Goal: Use online tool/utility: Utilize a website feature to perform a specific function

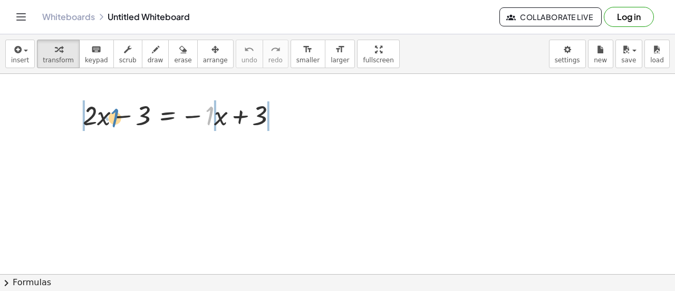
drag, startPoint x: 212, startPoint y: 123, endPoint x: 103, endPoint y: 122, distance: 108.7
click at [103, 122] on div at bounding box center [185, 115] width 214 height 36
drag, startPoint x: 140, startPoint y: 118, endPoint x: 258, endPoint y: 124, distance: 118.8
click at [258, 124] on div at bounding box center [185, 115] width 214 height 36
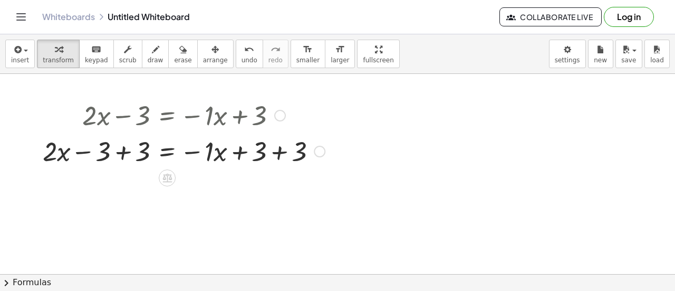
click at [261, 153] on div at bounding box center [183, 150] width 293 height 36
click at [123, 150] on div at bounding box center [183, 150] width 293 height 36
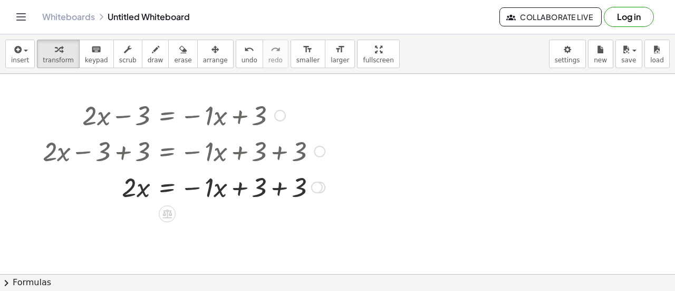
click at [264, 187] on div at bounding box center [183, 186] width 293 height 36
click at [273, 189] on div at bounding box center [183, 186] width 293 height 36
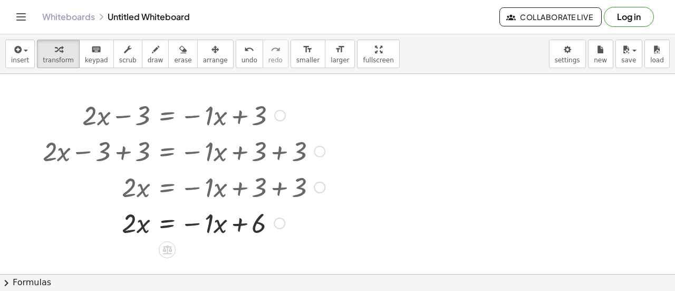
scroll to position [34, 0]
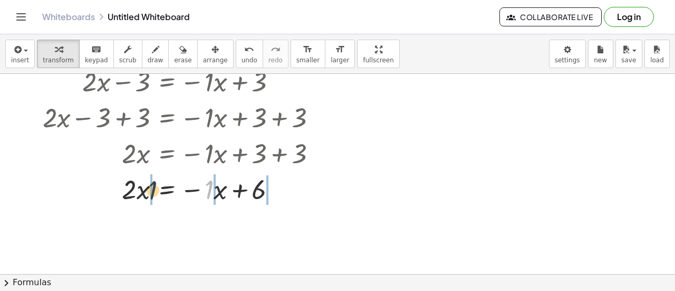
drag, startPoint x: 213, startPoint y: 196, endPoint x: 156, endPoint y: 196, distance: 57.0
click at [156, 196] on div at bounding box center [183, 188] width 293 height 36
click at [167, 82] on div "+ · 2 · x − 3 = − · 1 · x + 3 + · 2 · x − 3 + 3 = − · 1 · x + 3 + 3 + · 2 · x +…" at bounding box center [167, 82] width 0 height 0
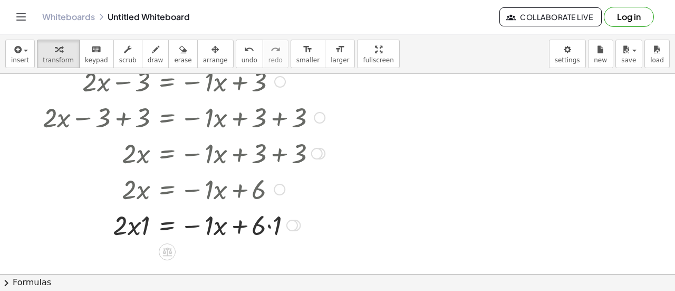
click at [134, 226] on div at bounding box center [183, 224] width 293 height 36
click at [236, 54] on button "undo undo" at bounding box center [249, 54] width 27 height 28
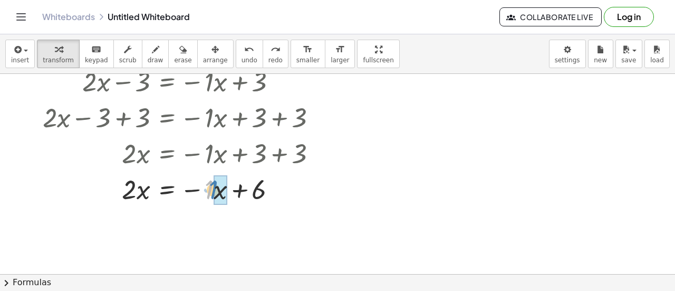
drag, startPoint x: 211, startPoint y: 190, endPoint x: 224, endPoint y: 190, distance: 12.7
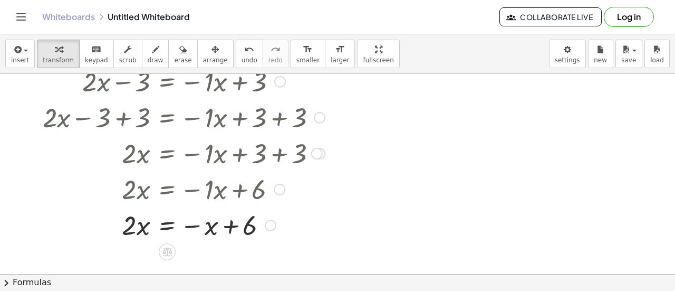
click at [199, 189] on div at bounding box center [188, 188] width 302 height 36
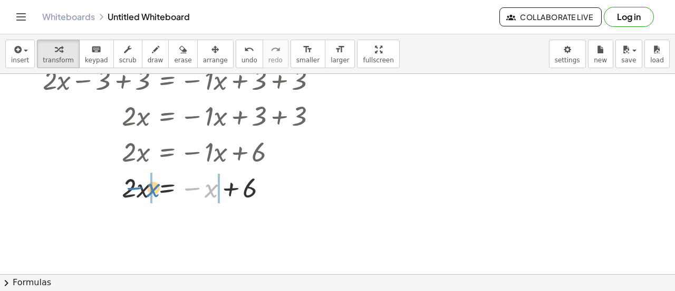
drag, startPoint x: 203, startPoint y: 189, endPoint x: 145, endPoint y: 189, distance: 58.0
click at [145, 189] on div at bounding box center [183, 187] width 293 height 36
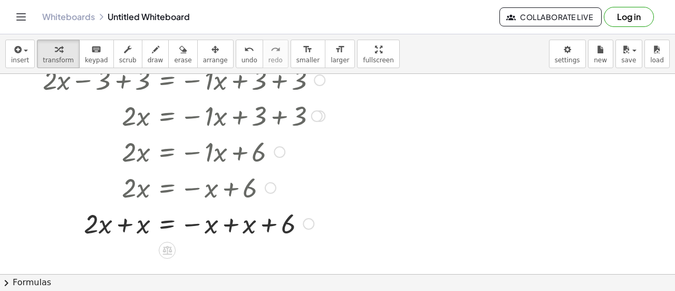
click at [123, 227] on div at bounding box center [183, 223] width 293 height 36
click at [227, 229] on div at bounding box center [183, 223] width 293 height 36
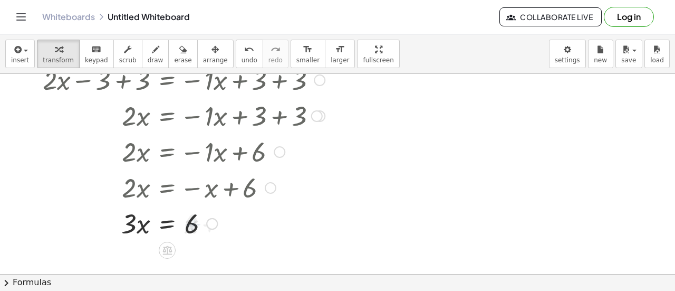
scroll to position [115, 0]
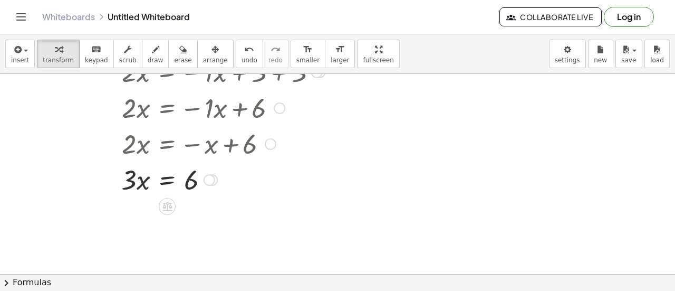
click at [162, 201] on icon at bounding box center [167, 205] width 11 height 11
click at [188, 205] on span "÷" at bounding box center [189, 206] width 6 height 15
click at [139, 196] on div at bounding box center [183, 178] width 293 height 53
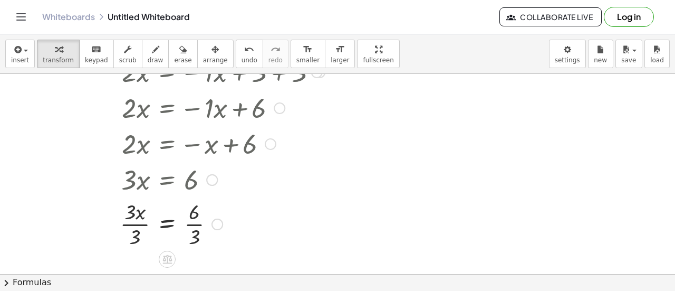
click at [147, 225] on div at bounding box center [183, 223] width 293 height 53
click at [167, 224] on div at bounding box center [183, 223] width 293 height 53
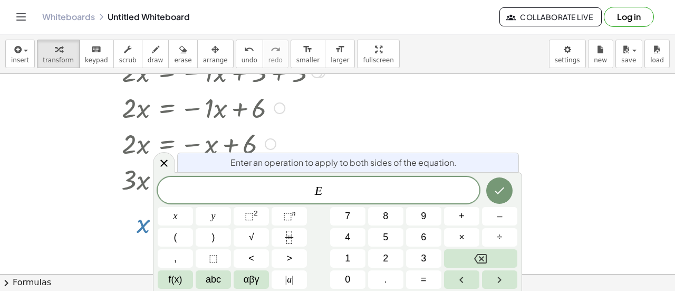
click at [548, 152] on div at bounding box center [337, 159] width 675 height 400
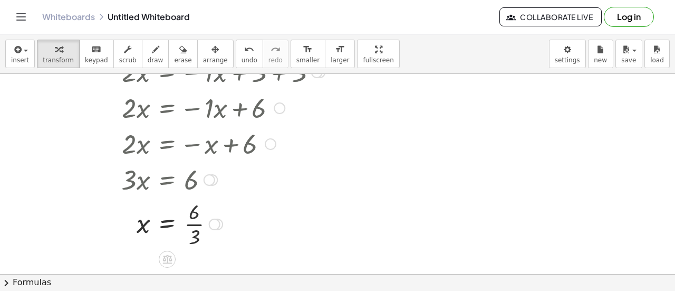
click at [201, 222] on div at bounding box center [183, 223] width 293 height 53
